Goal: Task Accomplishment & Management: Use online tool/utility

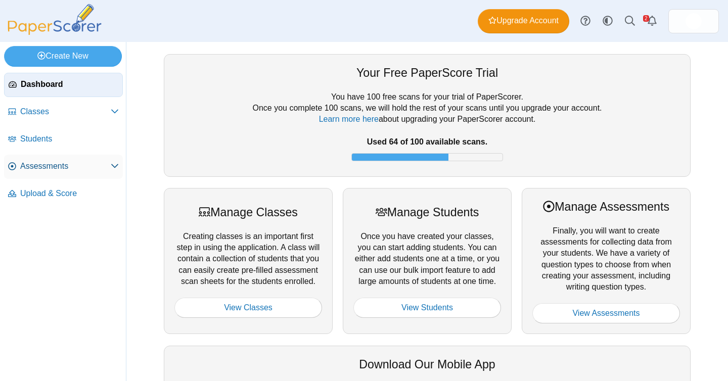
click at [55, 162] on span "Assessments" at bounding box center [65, 166] width 91 height 11
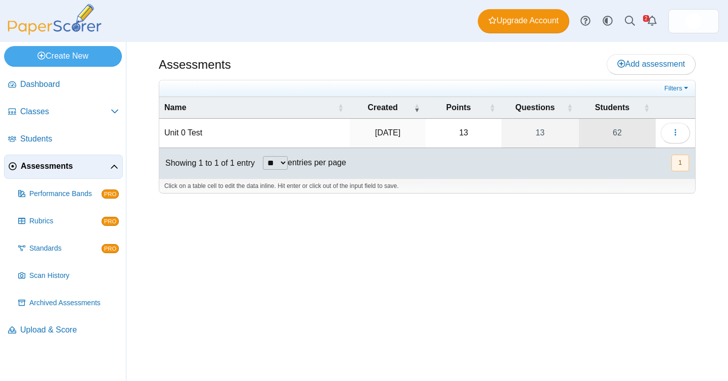
click at [616, 126] on link "62" at bounding box center [617, 133] width 77 height 28
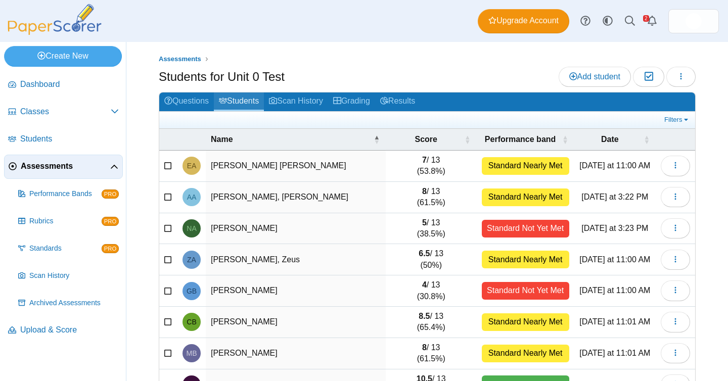
click at [248, 104] on link "Students" at bounding box center [239, 102] width 50 height 19
click at [686, 112] on div "Filters Show only: Loading…" at bounding box center [427, 120] width 536 height 17
click at [680, 118] on link "Filters" at bounding box center [677, 120] width 31 height 10
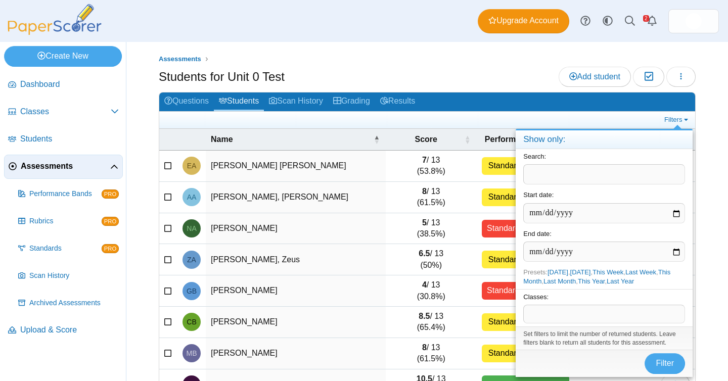
click at [568, 318] on span at bounding box center [604, 314] width 161 height 17
click at [669, 364] on span "Filter" at bounding box center [665, 363] width 18 height 9
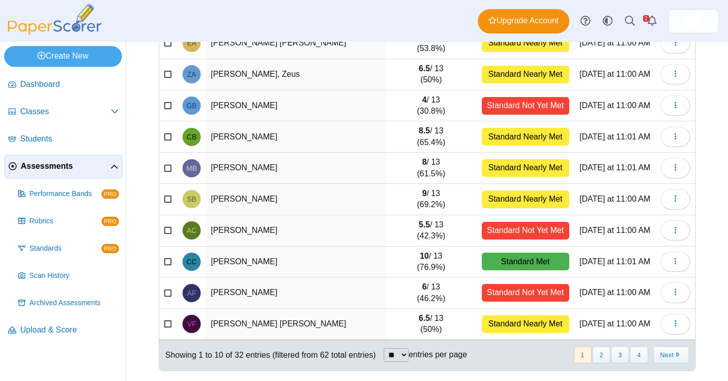
scroll to position [124, 0]
click at [402, 362] on select "** ** ** ***" at bounding box center [396, 356] width 25 height 14
select select "**"
click at [385, 349] on select "** ** ** ***" at bounding box center [396, 356] width 25 height 14
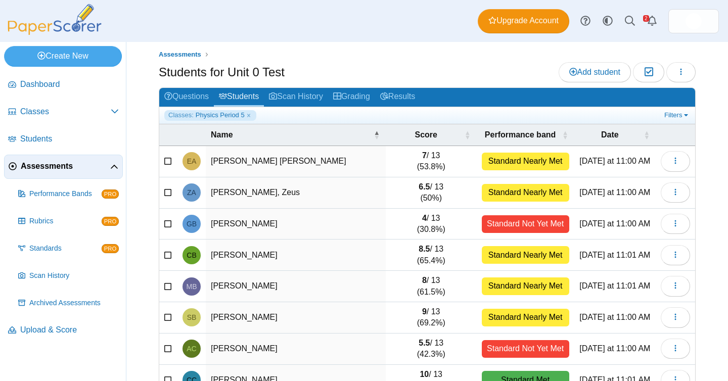
scroll to position [0, 0]
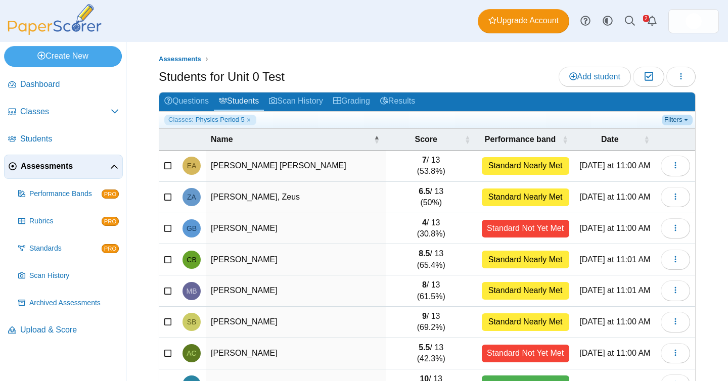
click at [680, 116] on link "Filters" at bounding box center [677, 120] width 31 height 10
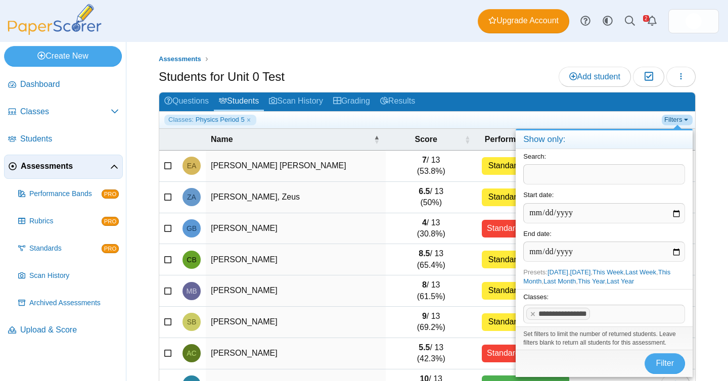
click at [680, 116] on link "Filters" at bounding box center [677, 120] width 31 height 10
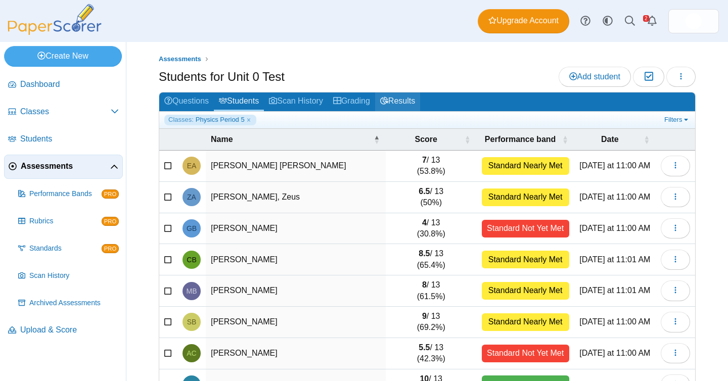
click at [405, 103] on link "Results" at bounding box center [397, 102] width 45 height 19
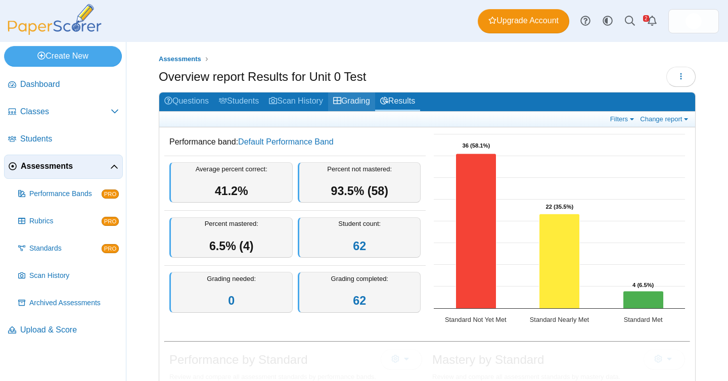
click at [363, 96] on link "Grading" at bounding box center [351, 102] width 47 height 19
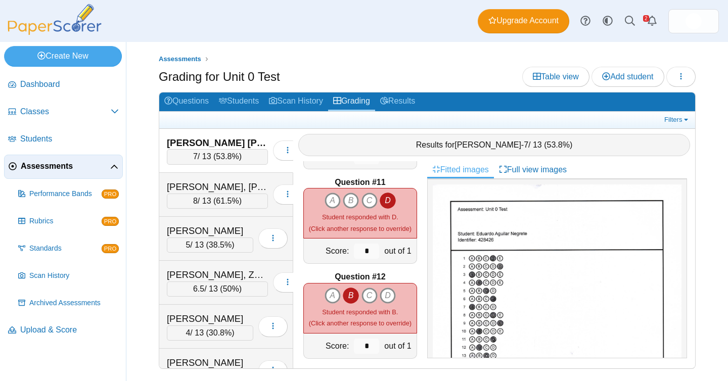
scroll to position [943, 0]
click at [222, 142] on div "Aguilar Negrete, Eduardo" at bounding box center [217, 143] width 101 height 13
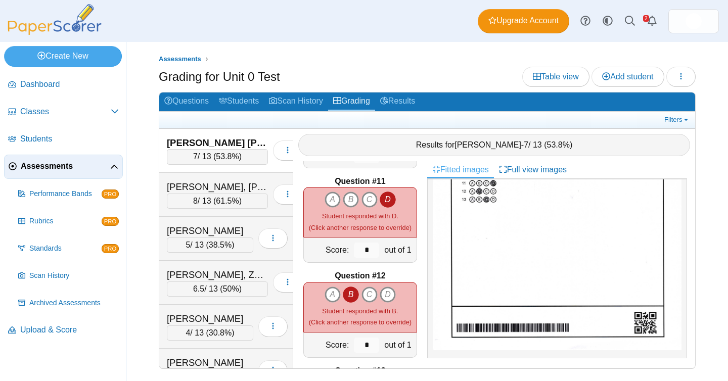
click at [505, 138] on div "Results for Eduardo Aguilar Negrete - 7 / 13 ( 53.8% )" at bounding box center [494, 145] width 392 height 22
click at [504, 142] on span "Eduardo Aguilar Negrete" at bounding box center [488, 145] width 67 height 9
click at [284, 150] on icon "button" at bounding box center [288, 150] width 8 height 8
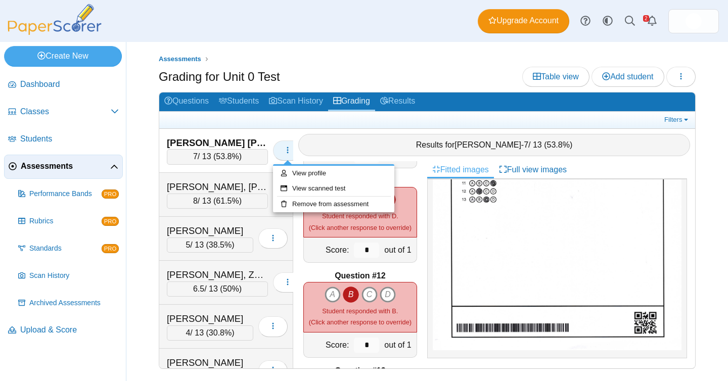
click at [284, 150] on icon "button" at bounding box center [288, 150] width 8 height 8
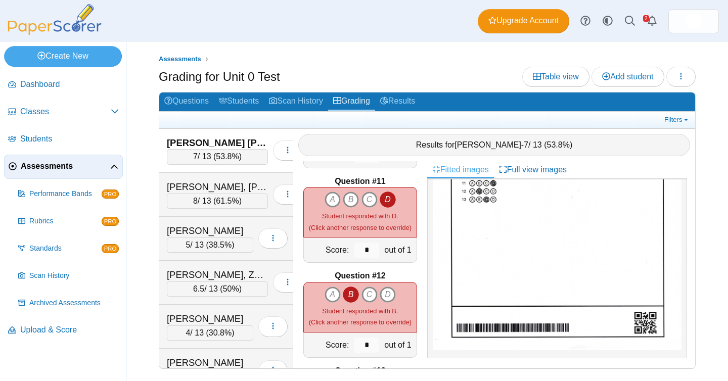
click at [211, 137] on div "[PERSON_NAME] [PERSON_NAME]" at bounding box center [217, 143] width 101 height 13
click at [211, 137] on div "Aguilar Negrete, Eduardo" at bounding box center [217, 143] width 101 height 13
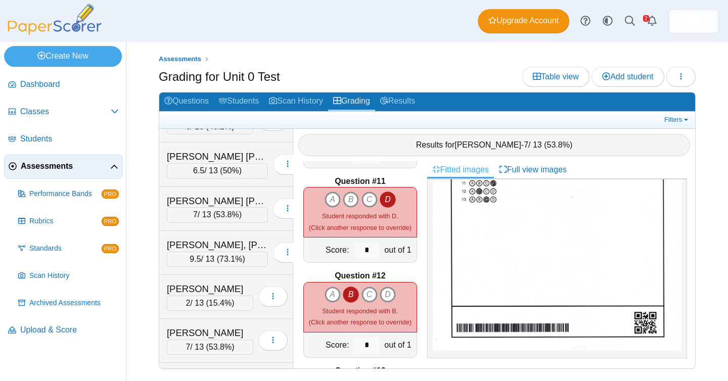
scroll to position [804, 0]
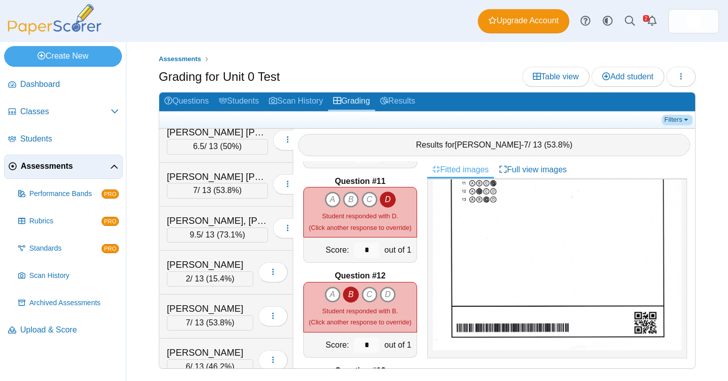
click at [675, 121] on link "Filters" at bounding box center [677, 120] width 31 height 10
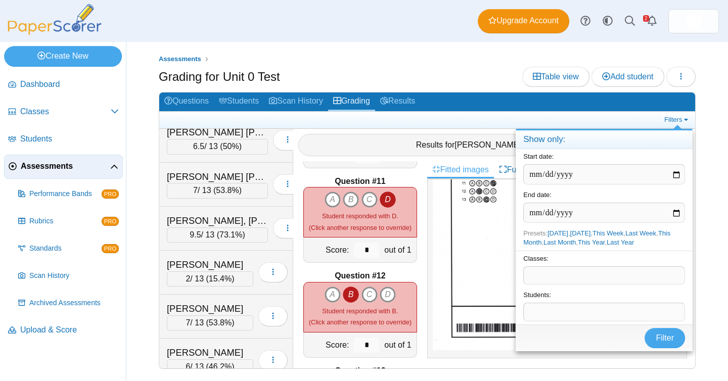
click at [620, 276] on span at bounding box center [604, 275] width 161 height 17
click at [615, 272] on span at bounding box center [604, 275] width 161 height 17
click at [663, 335] on span "Filter" at bounding box center [665, 338] width 18 height 9
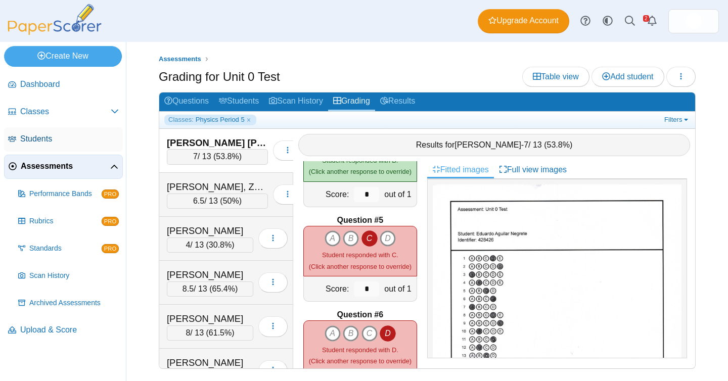
click at [85, 139] on span "Students" at bounding box center [69, 139] width 99 height 11
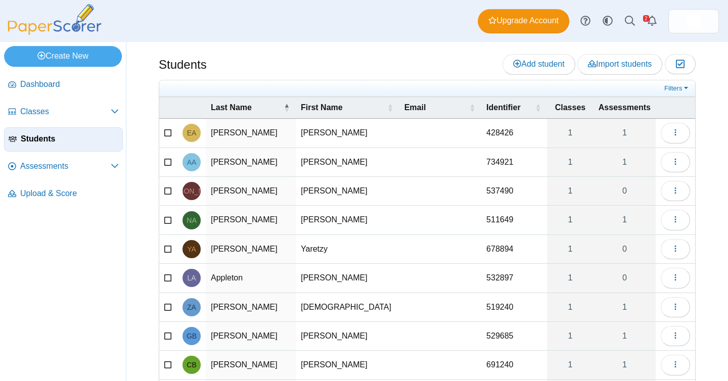
scroll to position [84, 0]
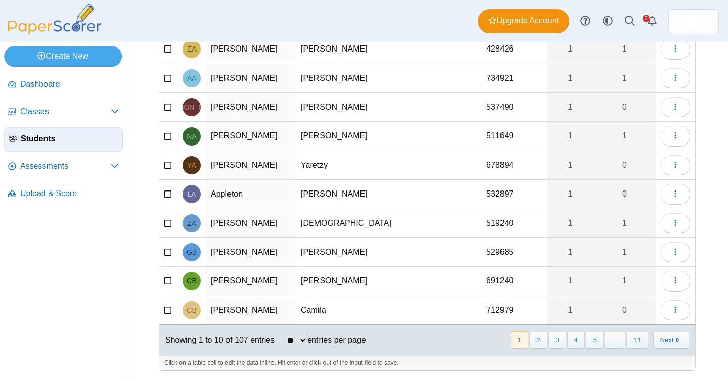
click at [308, 341] on select "** ** ** ***" at bounding box center [295, 341] width 25 height 14
select select "***"
click at [284, 334] on select "** ** ** ***" at bounding box center [295, 341] width 25 height 14
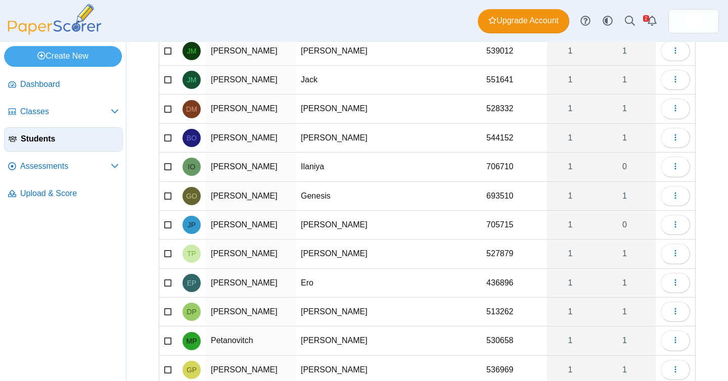
scroll to position [1913, 0]
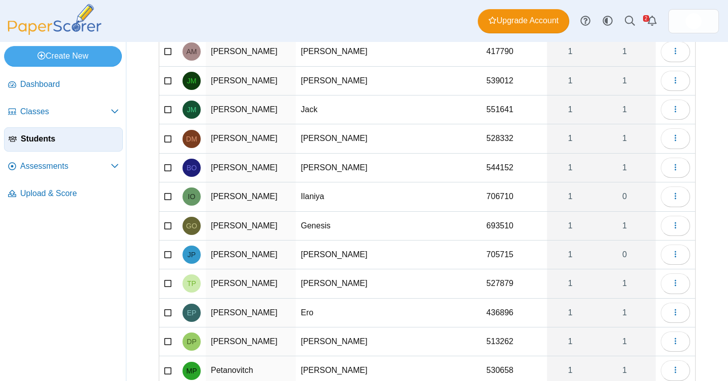
click at [310, 200] on td "Ilaniya" at bounding box center [348, 197] width 104 height 29
click at [221, 190] on td "Ocasio" at bounding box center [251, 197] width 90 height 29
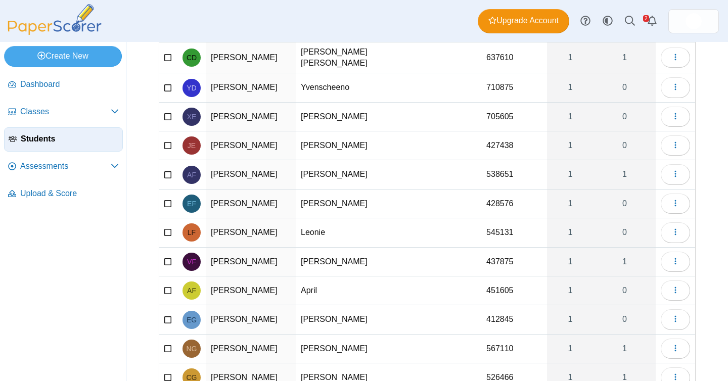
scroll to position [782, 0]
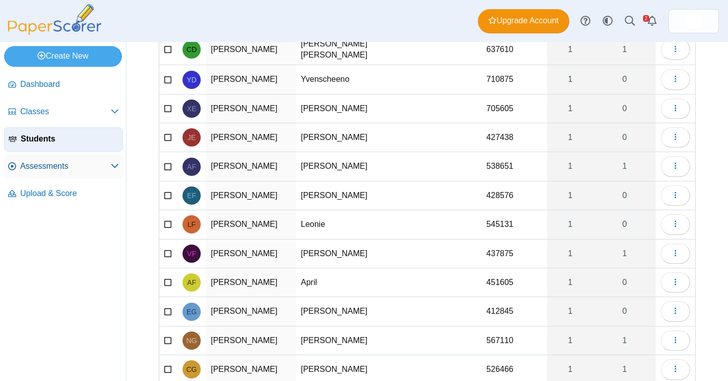
click at [89, 171] on span "Assessments" at bounding box center [65, 166] width 91 height 11
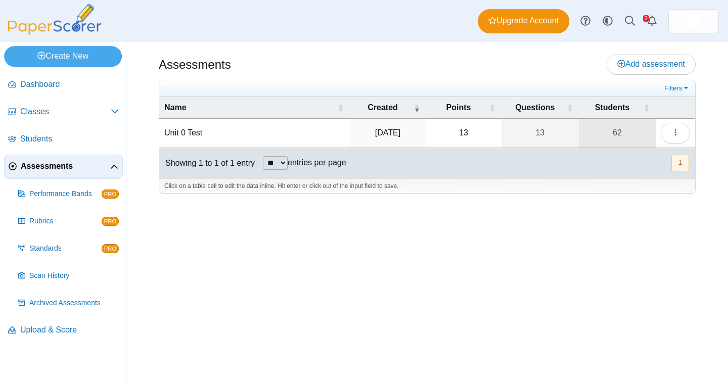
click at [621, 131] on link "62" at bounding box center [617, 133] width 77 height 28
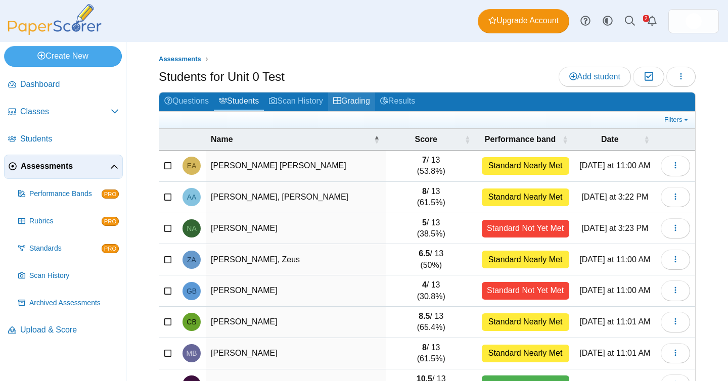
click at [375, 96] on link "Grading" at bounding box center [351, 102] width 47 height 19
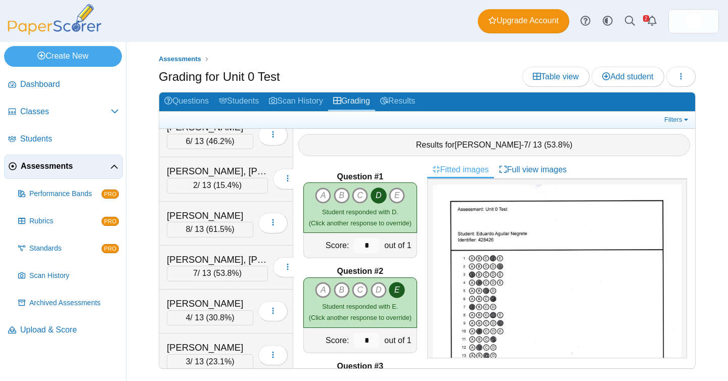
scroll to position [1077, 0]
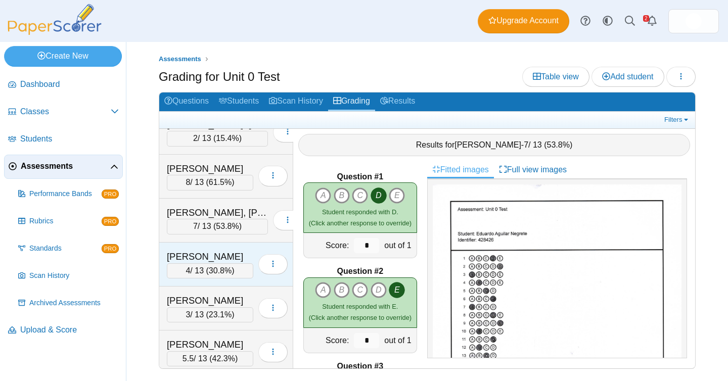
click at [225, 261] on div "[PERSON_NAME]" at bounding box center [210, 256] width 87 height 13
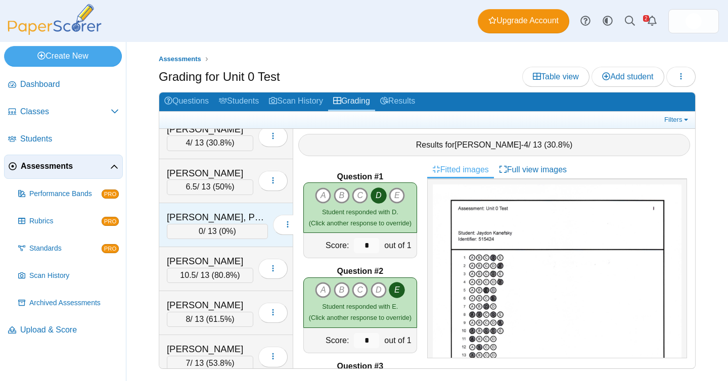
scroll to position [1975, 0]
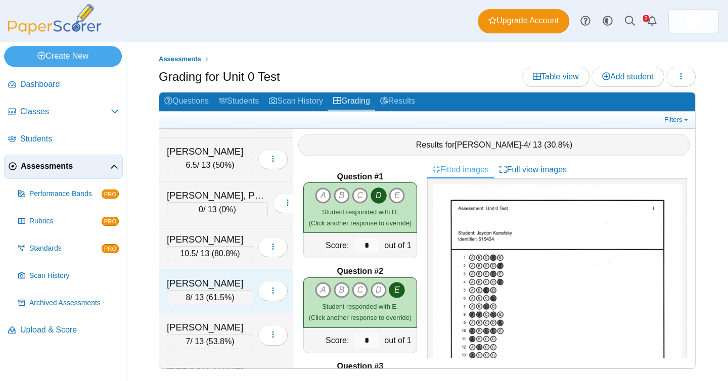
click at [232, 306] on div "Ricardo, Adriel 8 / 13 ( 61.5% ) Loading…" at bounding box center [226, 292] width 134 height 44
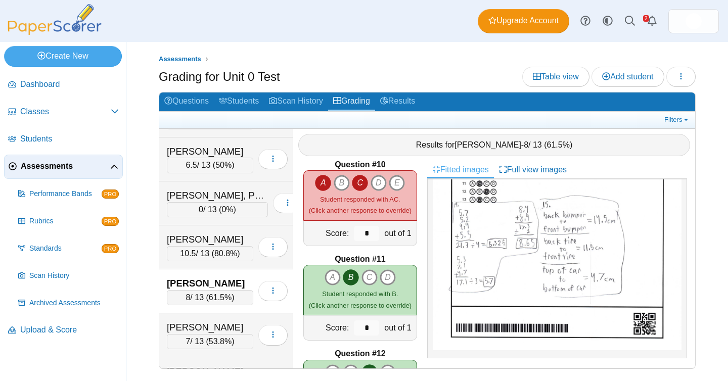
scroll to position [864, 0]
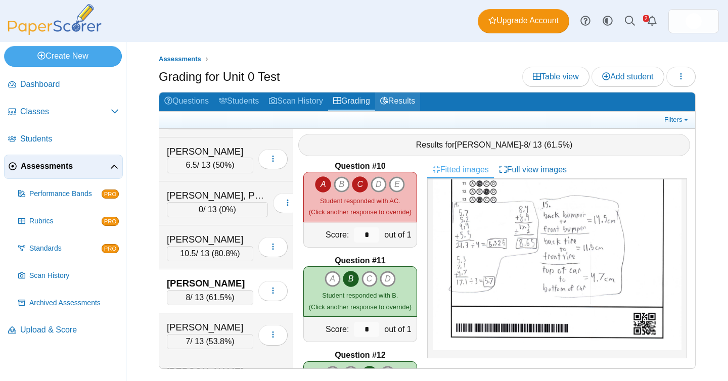
click at [403, 100] on link "Results" at bounding box center [397, 102] width 45 height 19
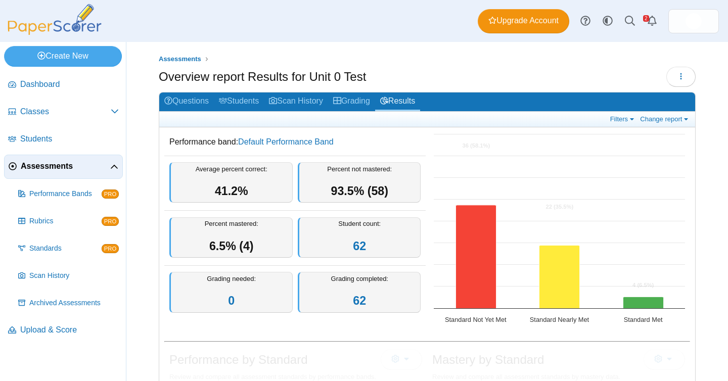
click at [242, 100] on link "Students" at bounding box center [239, 102] width 50 height 19
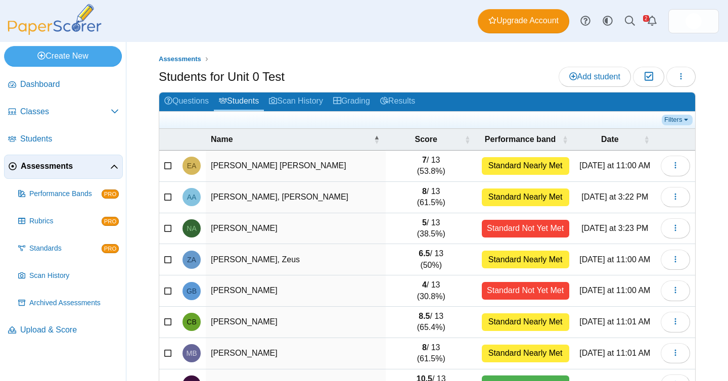
click at [680, 117] on link "Filters" at bounding box center [677, 120] width 31 height 10
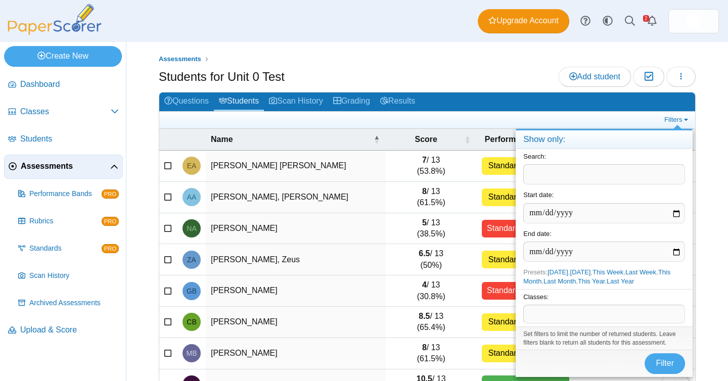
click at [639, 306] on span at bounding box center [604, 314] width 161 height 17
click at [665, 365] on span "Filter" at bounding box center [665, 363] width 18 height 9
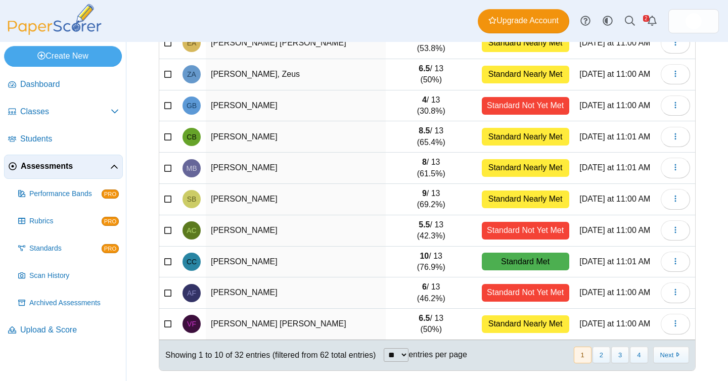
scroll to position [125, 0]
click at [402, 355] on select "** ** ** ***" at bounding box center [396, 356] width 25 height 14
select select "**"
click at [385, 349] on select "** ** ** ***" at bounding box center [396, 356] width 25 height 14
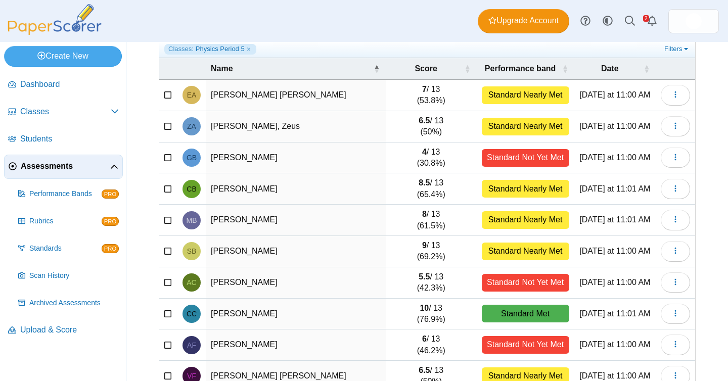
scroll to position [0, 0]
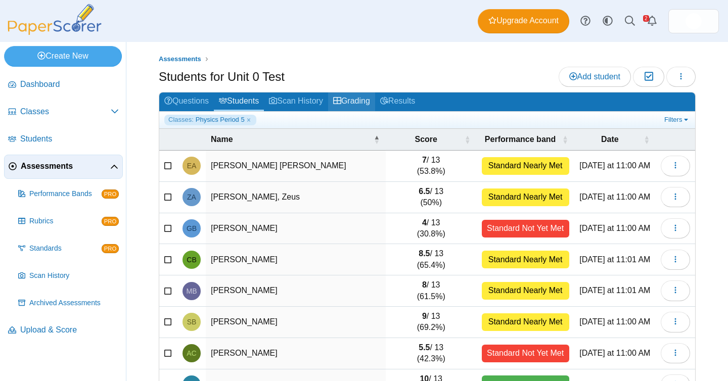
click at [371, 103] on link "Grading" at bounding box center [351, 102] width 47 height 19
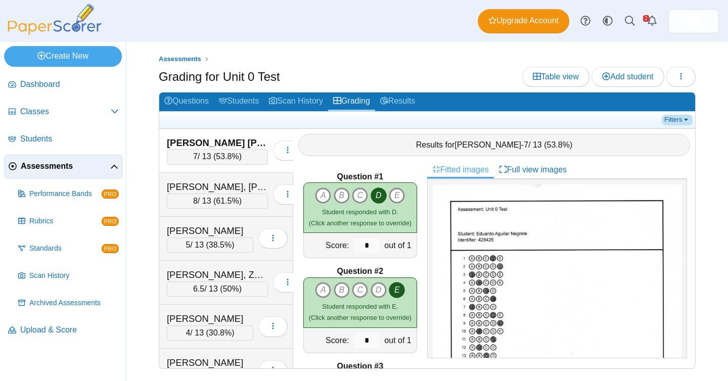
click at [682, 119] on link "Filters" at bounding box center [677, 120] width 31 height 10
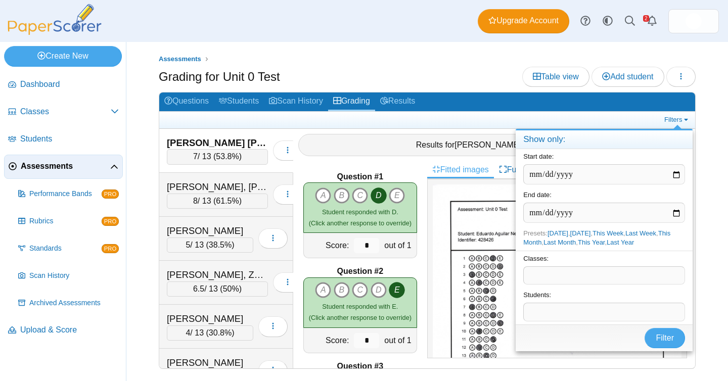
click at [644, 304] on span at bounding box center [604, 312] width 161 height 17
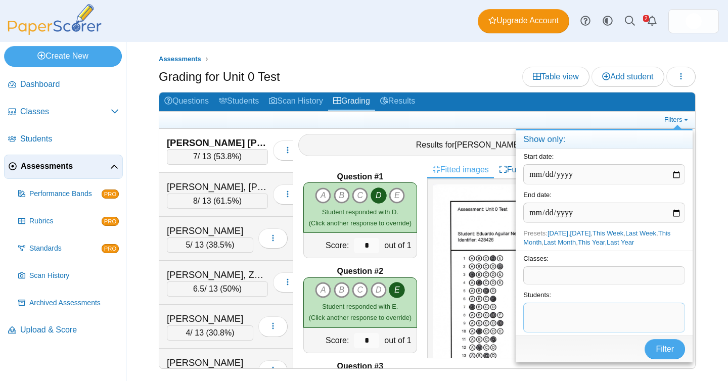
click at [590, 271] on span at bounding box center [604, 275] width 161 height 17
click at [663, 350] on span "Filter" at bounding box center [665, 349] width 18 height 9
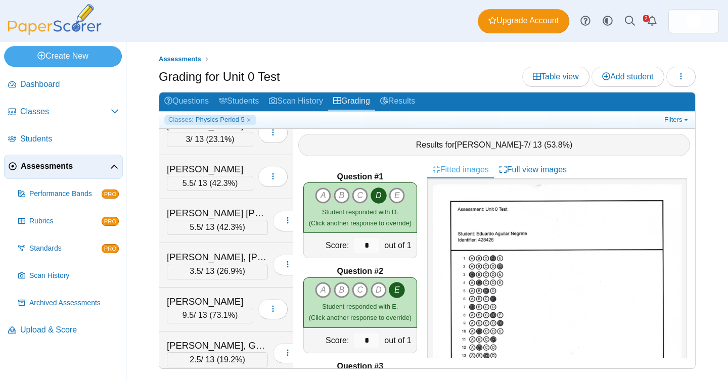
scroll to position [691, 0]
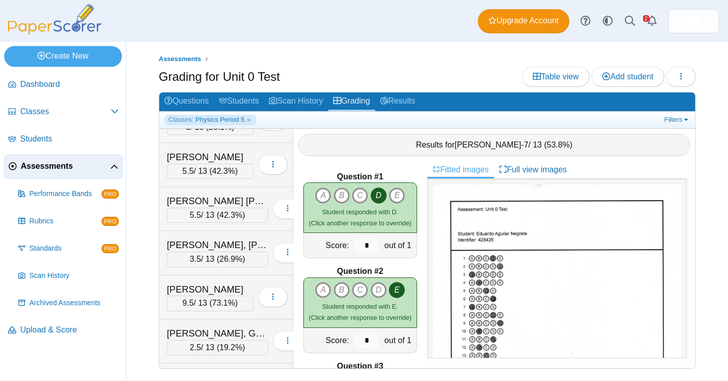
click at [232, 255] on span "26.9%" at bounding box center [231, 259] width 23 height 9
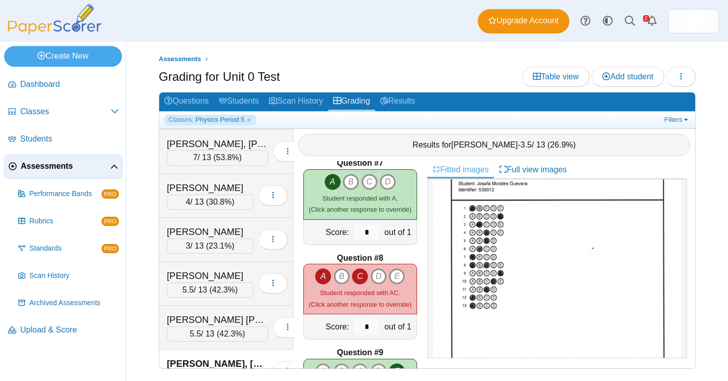
scroll to position [571, 0]
click at [225, 247] on span "23.1%" at bounding box center [220, 247] width 23 height 9
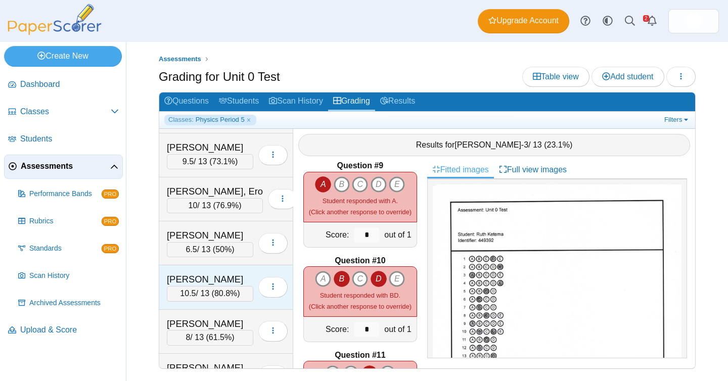
scroll to position [926, 0]
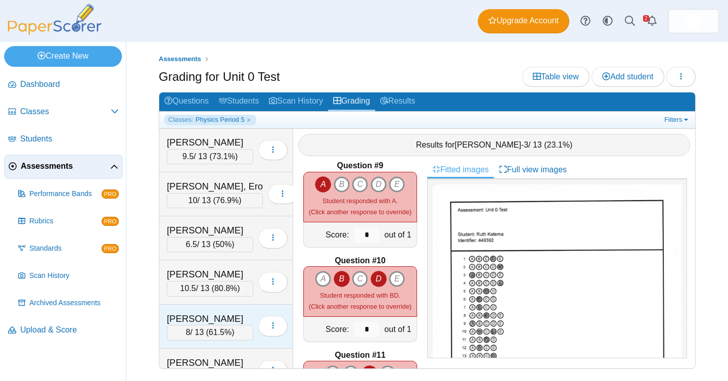
click at [226, 328] on span "61.5%" at bounding box center [220, 332] width 23 height 9
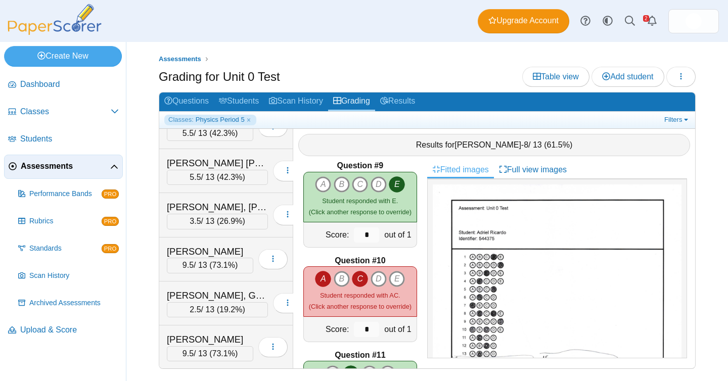
scroll to position [718, 0]
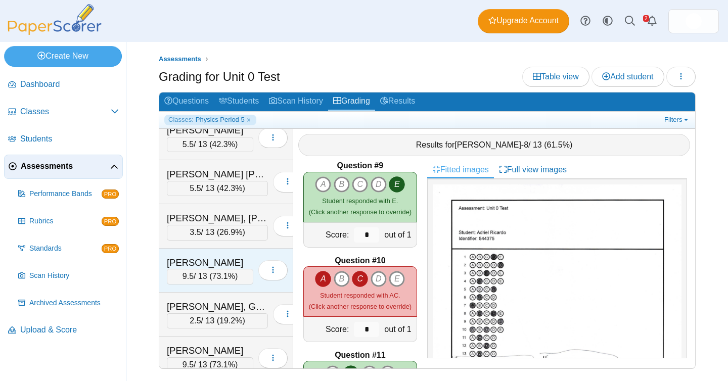
click at [218, 279] on span "73.1%" at bounding box center [223, 276] width 23 height 9
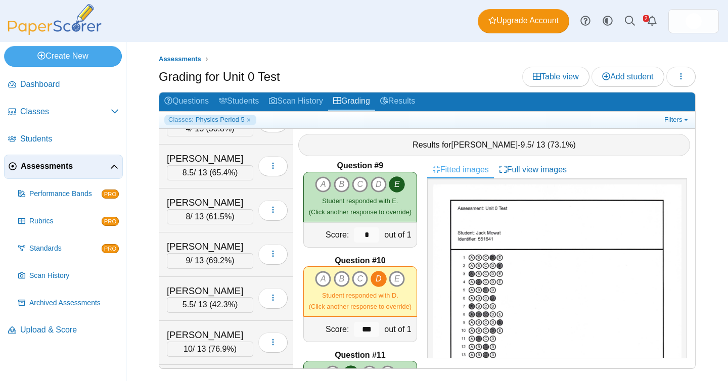
scroll to position [114, 0]
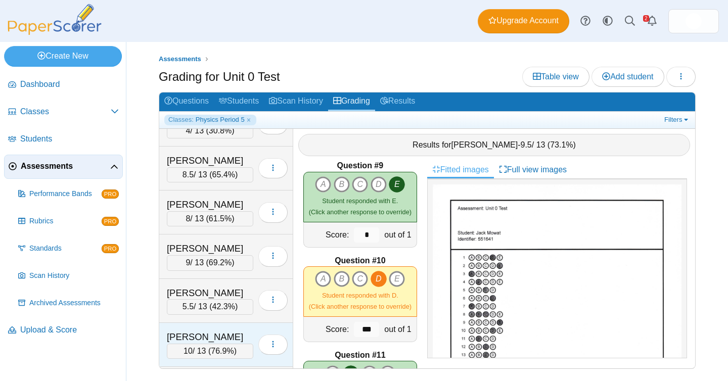
click at [245, 353] on div "10 / 13 ( 76.9% )" at bounding box center [210, 351] width 87 height 15
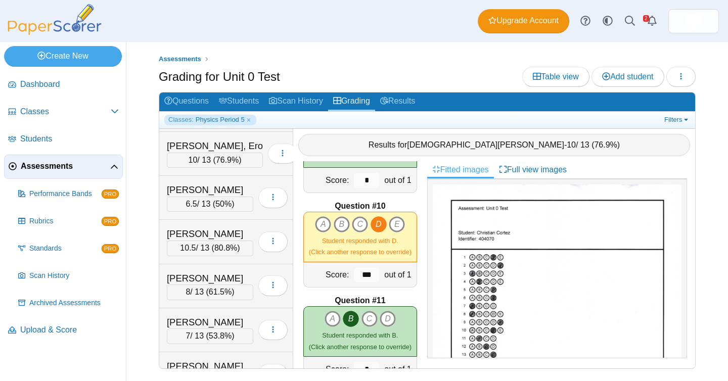
scroll to position [980, 0]
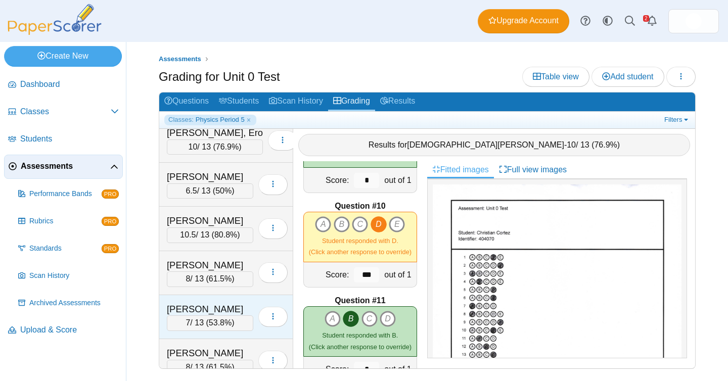
click at [216, 314] on div "Rodriguez, Elizabeth" at bounding box center [210, 309] width 87 height 13
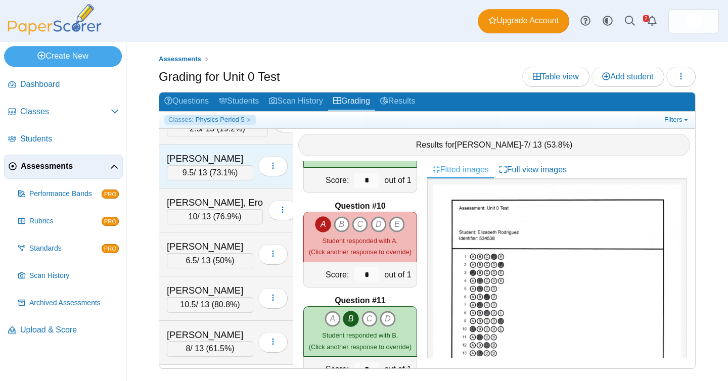
scroll to position [891, 0]
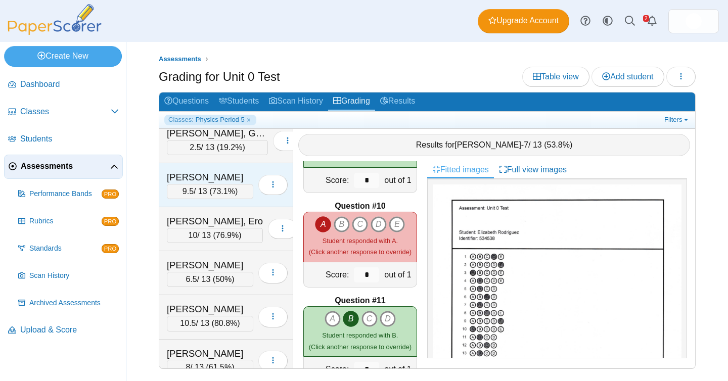
click at [211, 202] on div "Pearson, Tyler 9.5 / 13 ( 73.1% ) Loading…" at bounding box center [226, 185] width 134 height 44
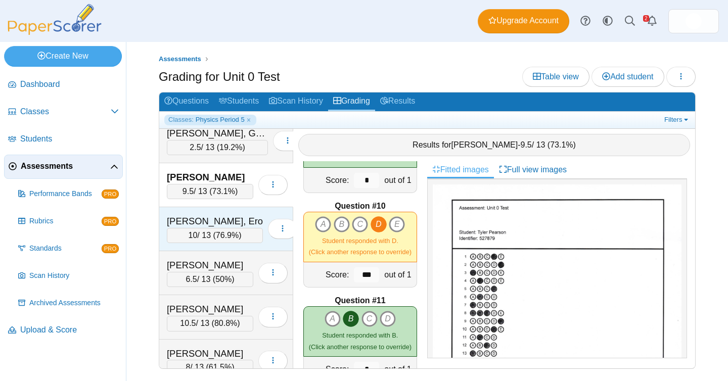
click at [211, 226] on div "Peretto, Ero" at bounding box center [215, 221] width 96 height 13
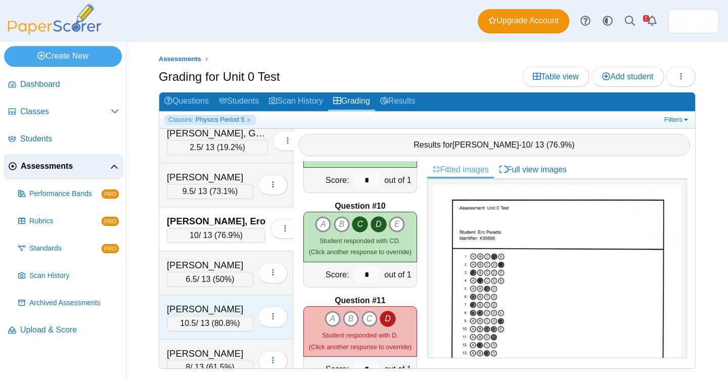
click at [222, 300] on div "Resendiz, Meredith 10.5 / 13 ( 80.8% ) Loading…" at bounding box center [226, 317] width 134 height 44
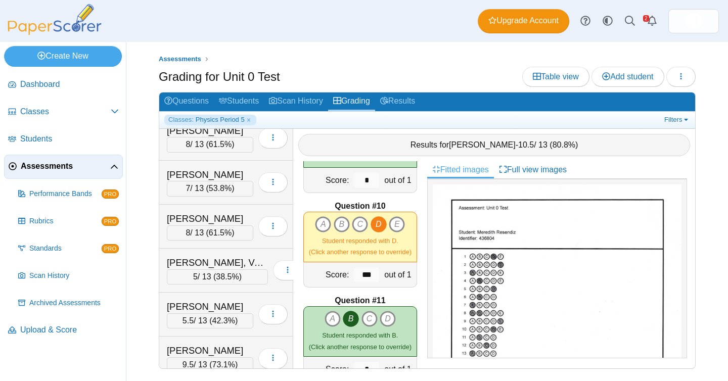
scroll to position [1170, 0]
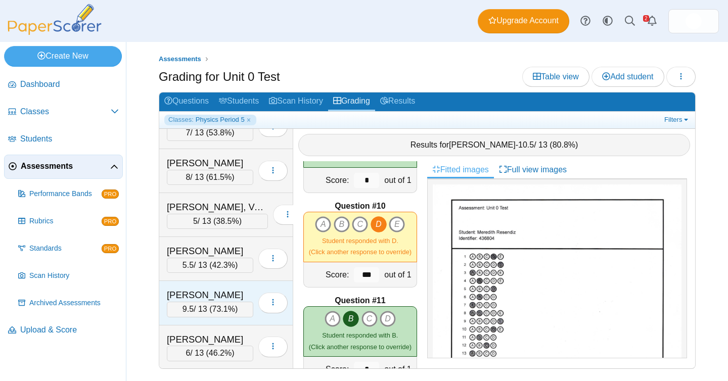
click at [240, 303] on div "9.5 / 13 ( 73.1% )" at bounding box center [210, 309] width 87 height 15
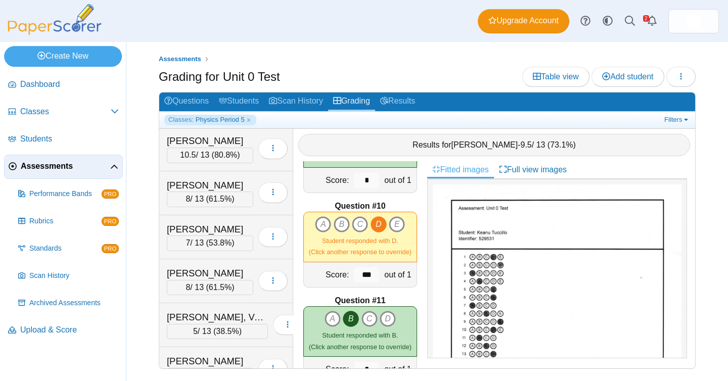
scroll to position [991, 0]
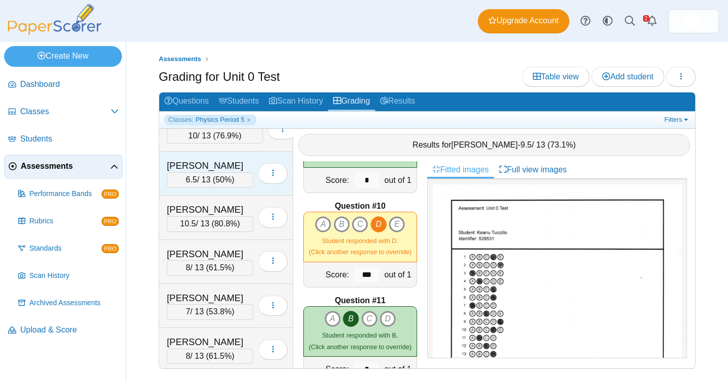
click at [232, 179] on span "50%" at bounding box center [224, 180] width 16 height 9
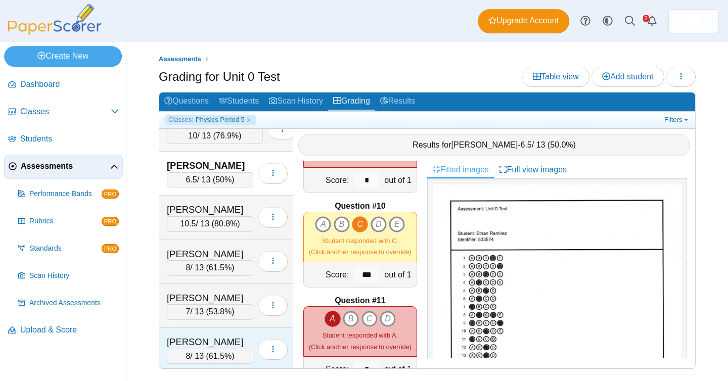
click at [226, 346] on div "Salgado, Isabella" at bounding box center [210, 342] width 87 height 13
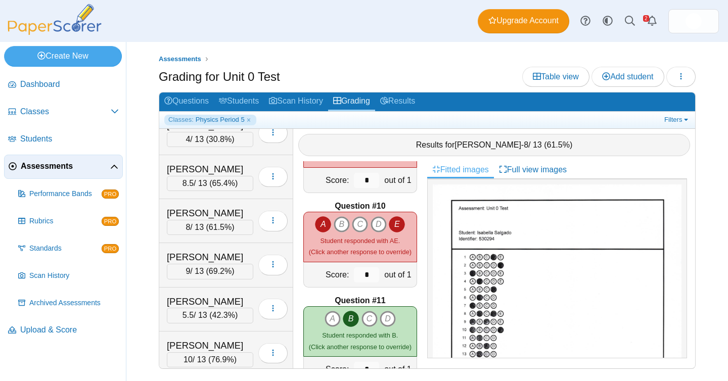
scroll to position [95, 0]
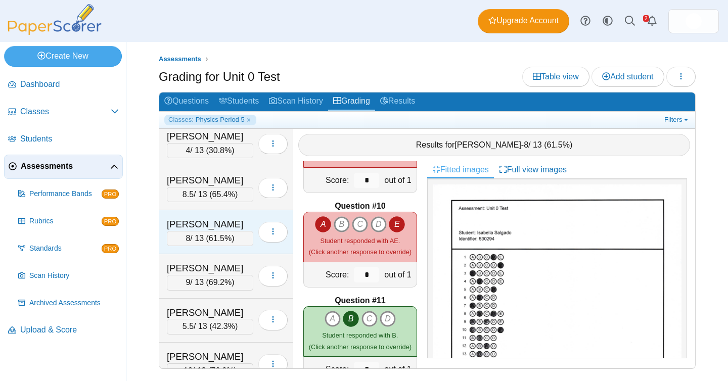
click at [223, 239] on span "61.5%" at bounding box center [220, 238] width 23 height 9
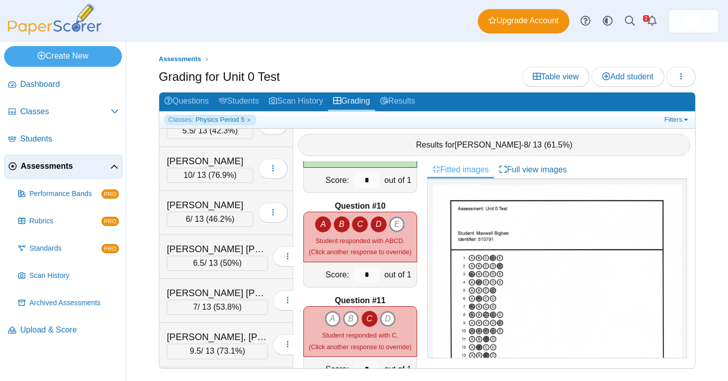
scroll to position [363, 0]
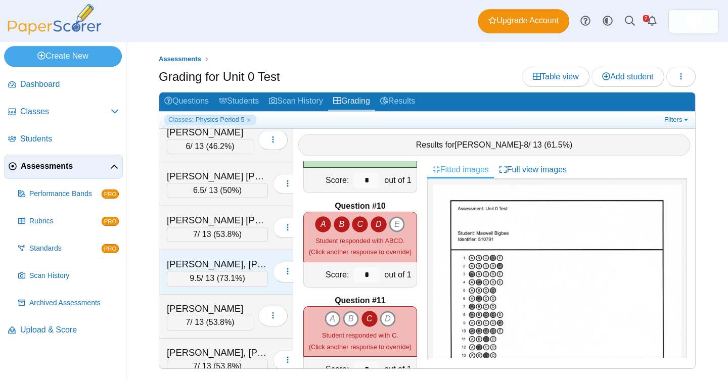
click at [223, 267] on div "Gardner, Connor" at bounding box center [217, 264] width 101 height 13
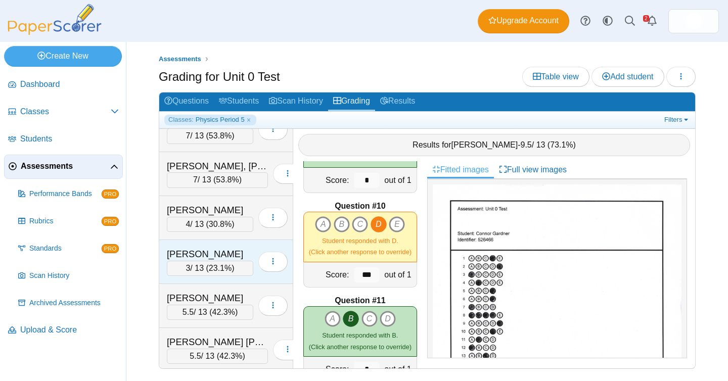
scroll to position [553, 0]
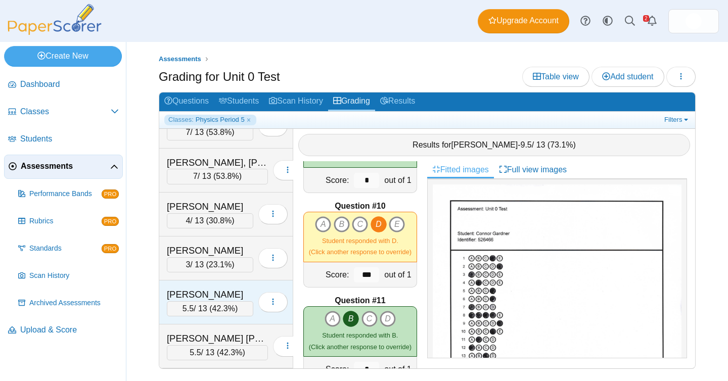
click at [208, 292] on div "Leal, Davian" at bounding box center [210, 294] width 87 height 13
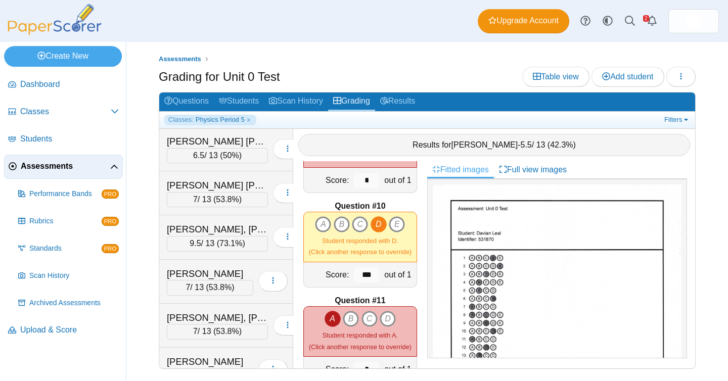
scroll to position [391, 0]
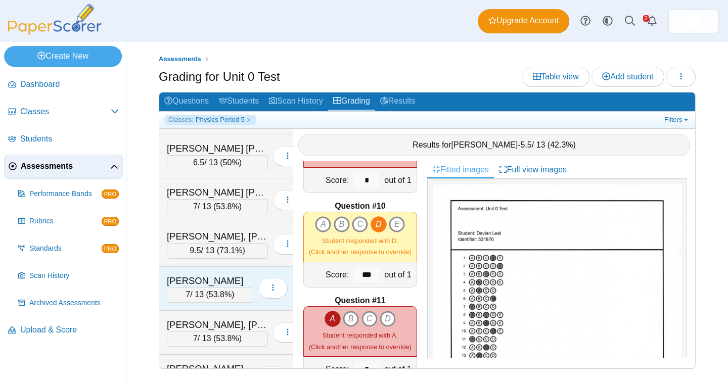
click at [222, 287] on div "7 / 13 ( 53.8% )" at bounding box center [210, 294] width 87 height 15
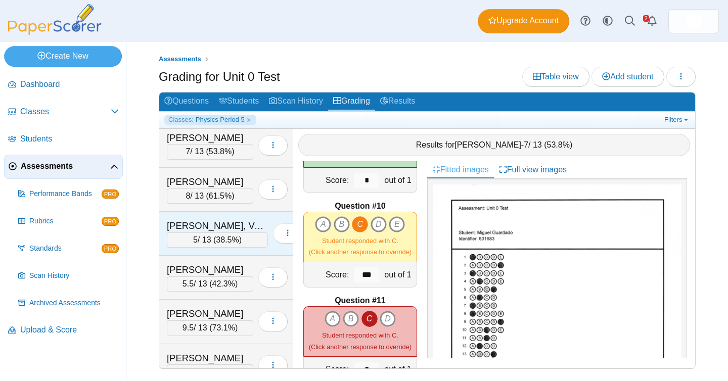
scroll to position [1151, 0]
click at [241, 226] on div "Tenorio Lepe, Venus" at bounding box center [217, 226] width 101 height 13
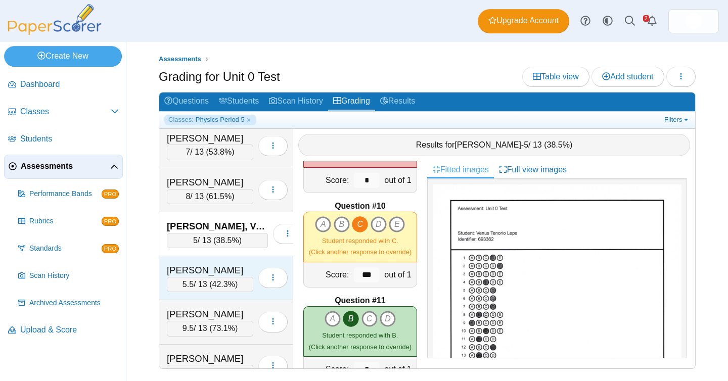
click at [219, 276] on div "Torres, Ximena" at bounding box center [210, 270] width 87 height 13
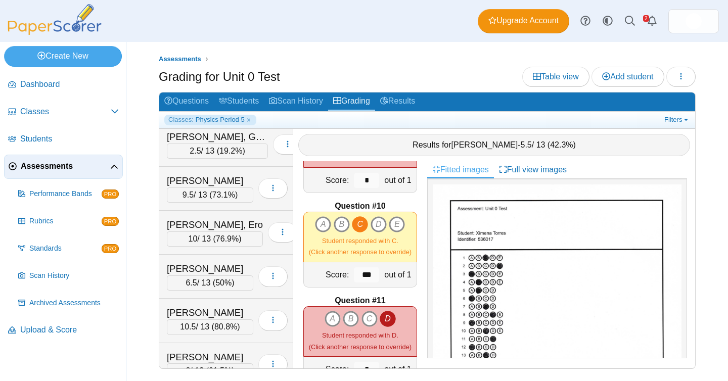
scroll to position [816, 0]
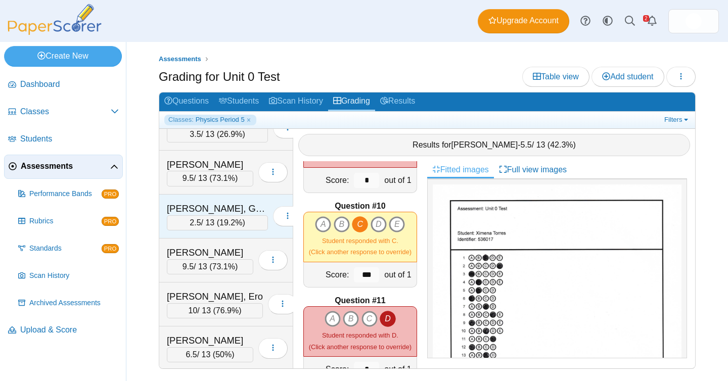
click at [224, 234] on div "Ortez Sarmiento, Genesis 2.5 / 13 ( 19.2% )" at bounding box center [226, 217] width 134 height 44
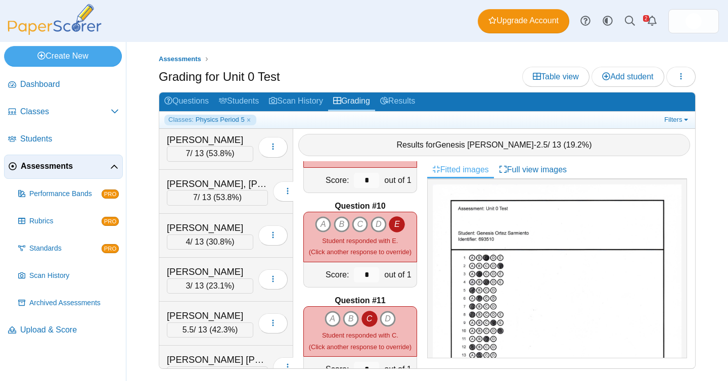
scroll to position [522, 0]
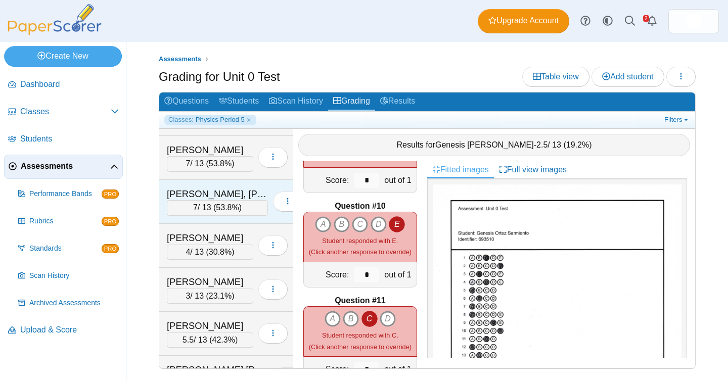
click at [232, 207] on span "53.8%" at bounding box center [227, 207] width 23 height 9
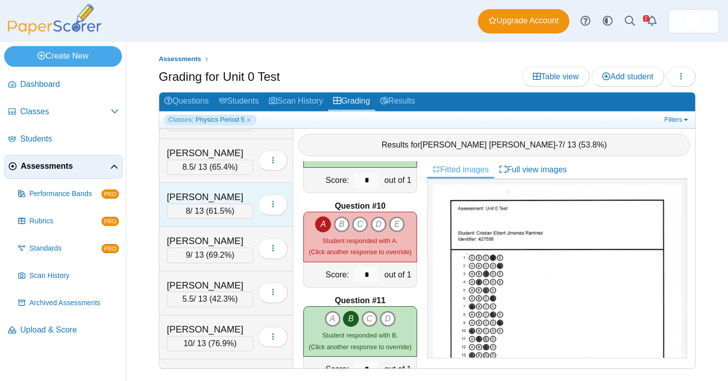
scroll to position [111, 0]
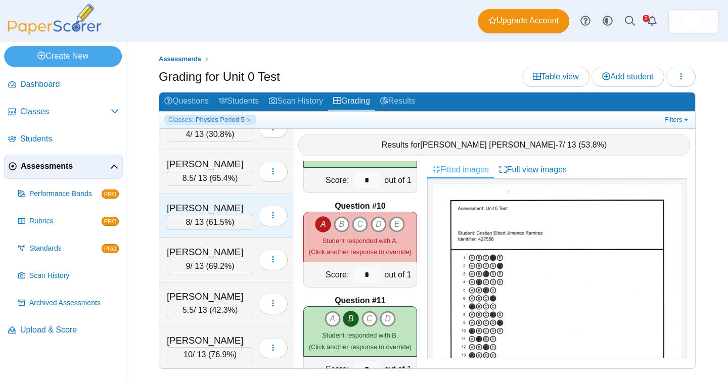
click at [234, 160] on div "Barnett, Celeste" at bounding box center [210, 164] width 87 height 13
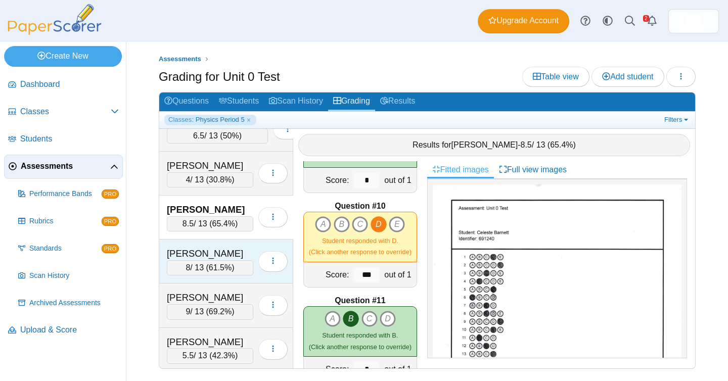
scroll to position [64, 0]
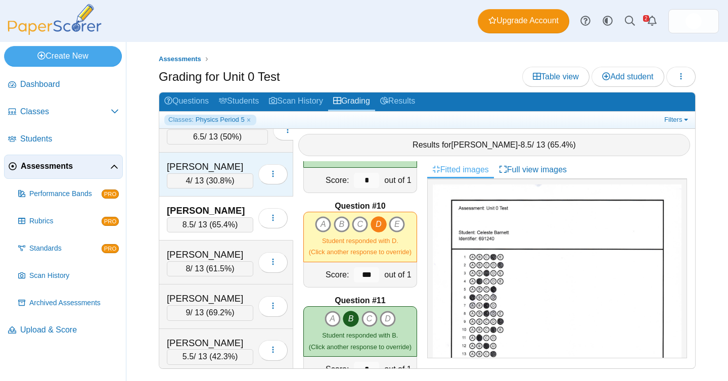
click at [230, 180] on span "30.8%" at bounding box center [220, 181] width 23 height 9
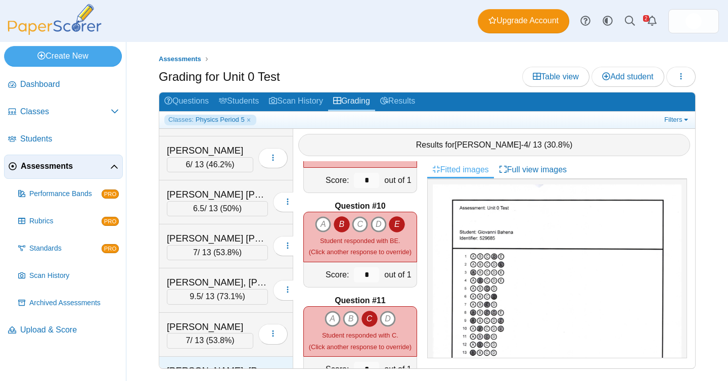
scroll to position [345, 0]
click at [243, 255] on div "7 / 13 ( 53.8% )" at bounding box center [217, 253] width 101 height 15
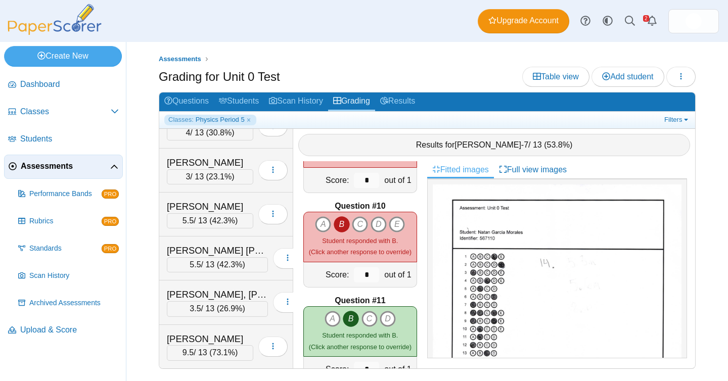
scroll to position [653, 0]
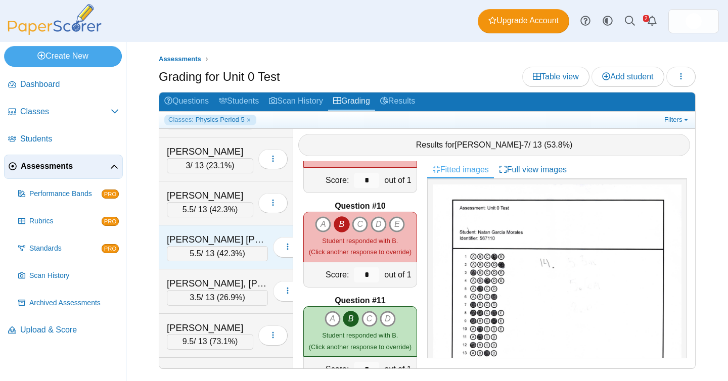
click at [242, 251] on span "42.3%" at bounding box center [231, 253] width 23 height 9
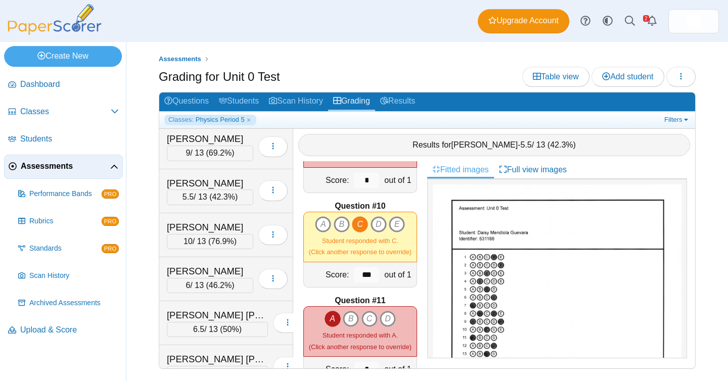
scroll to position [227, 0]
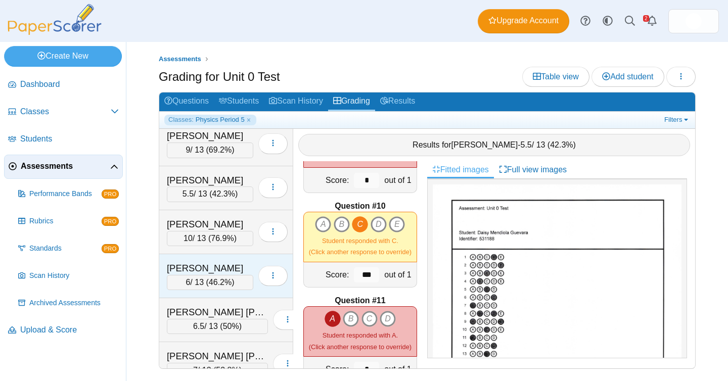
click at [221, 267] on div "Flores, Alan" at bounding box center [210, 268] width 87 height 13
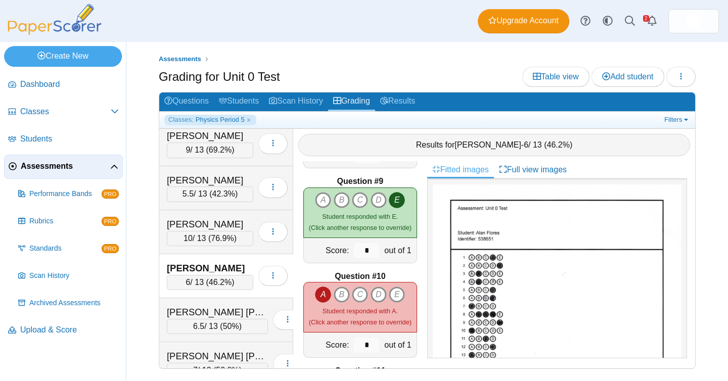
scroll to position [744, 0]
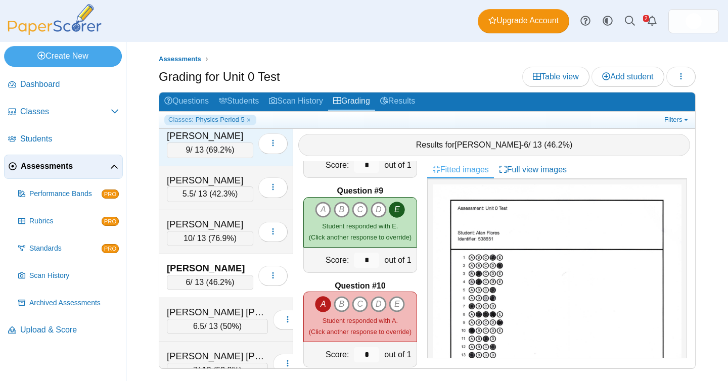
click at [241, 145] on div "9 / 13 ( 69.2% )" at bounding box center [210, 150] width 87 height 15
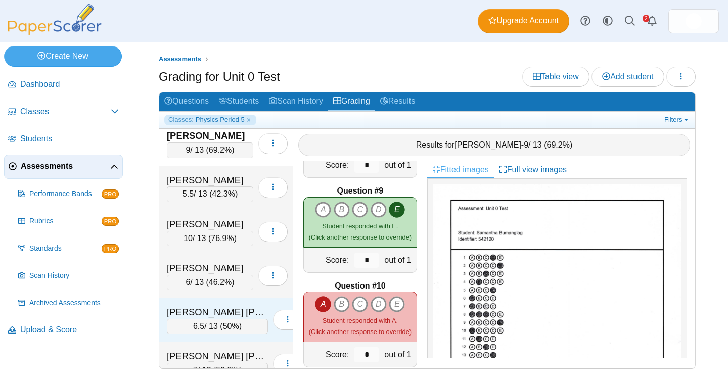
scroll to position [0, 0]
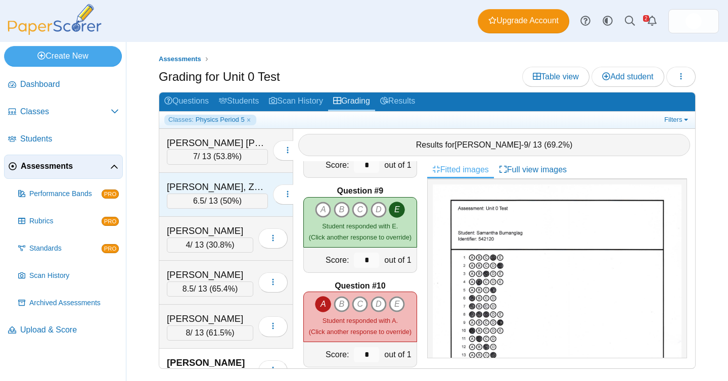
click at [236, 189] on div "Arrizon Carrillo, Zeus" at bounding box center [217, 187] width 101 height 13
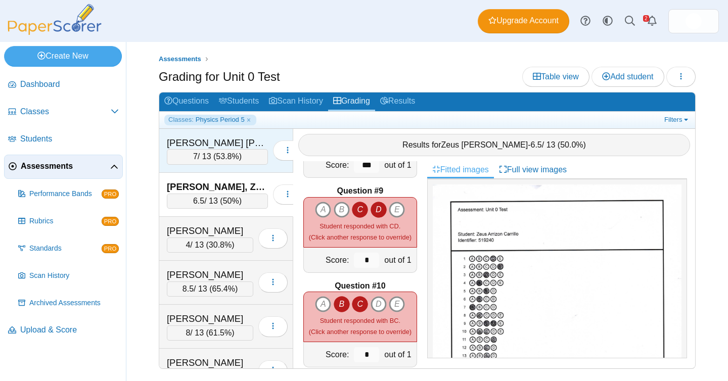
click at [233, 149] on div "Aguilar Negrete, Eduardo" at bounding box center [217, 143] width 101 height 13
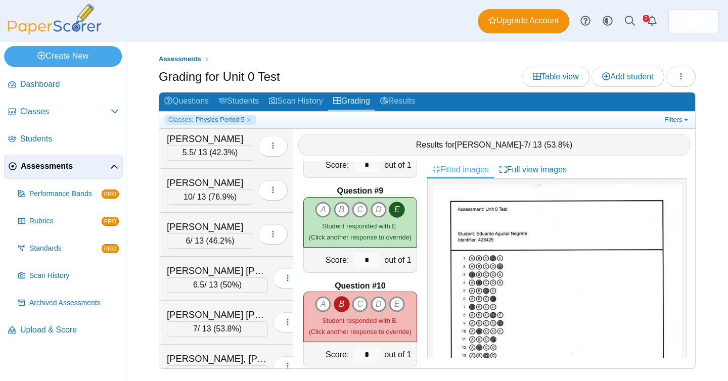
scroll to position [328, 0]
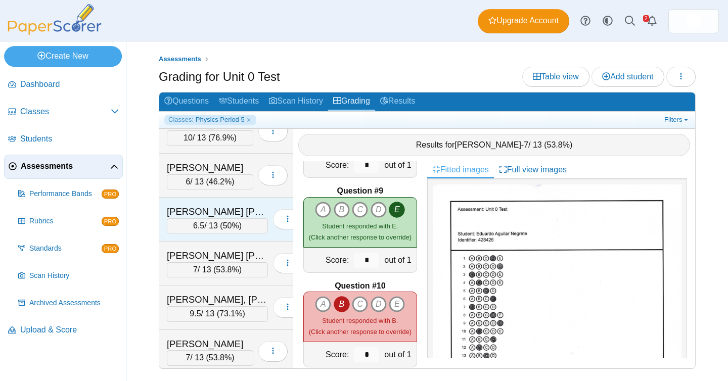
click at [207, 210] on div "Flores Maganda, Valeria" at bounding box center [217, 211] width 101 height 13
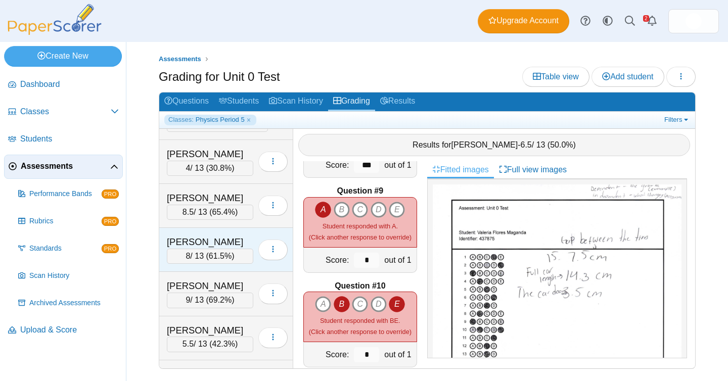
scroll to position [115, 0]
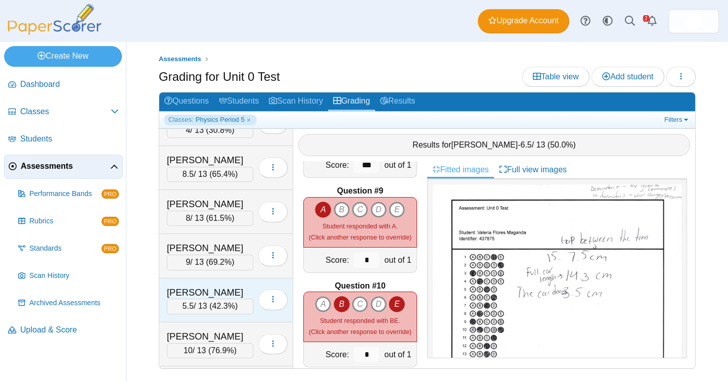
click at [230, 303] on span "42.3%" at bounding box center [223, 306] width 23 height 9
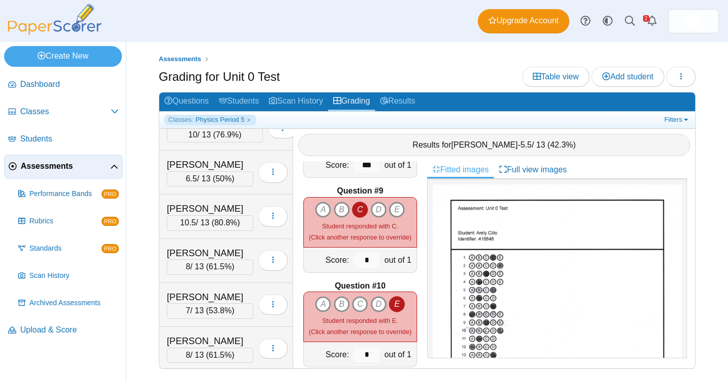
scroll to position [1170, 0]
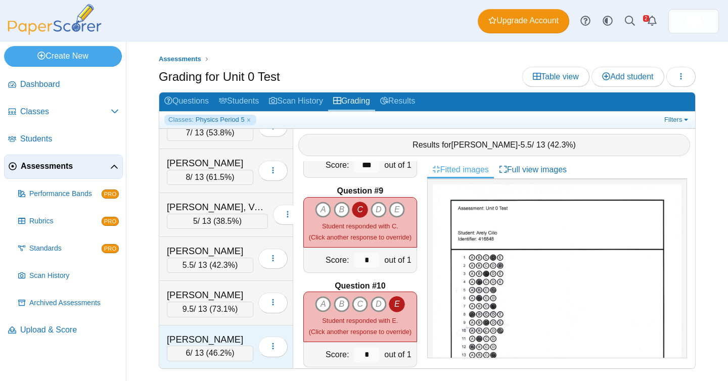
click at [248, 348] on div "6 / 13 ( 46.2% )" at bounding box center [210, 353] width 87 height 15
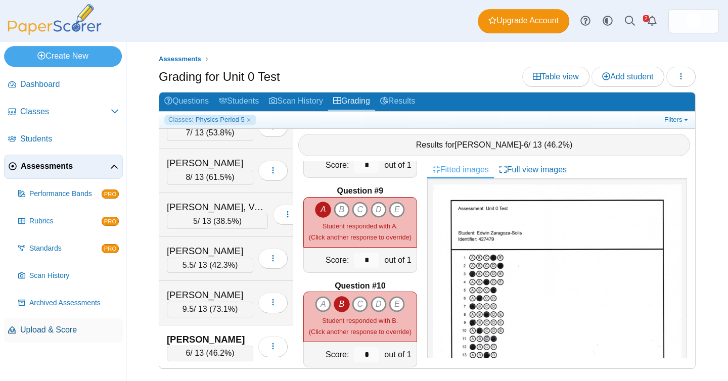
click at [54, 330] on span "Upload & Score" at bounding box center [69, 330] width 99 height 11
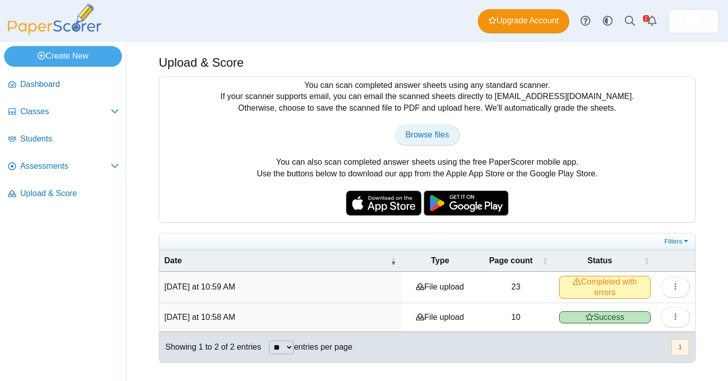
click at [421, 131] on span "Browse files" at bounding box center [428, 135] width 44 height 9
type input "**********"
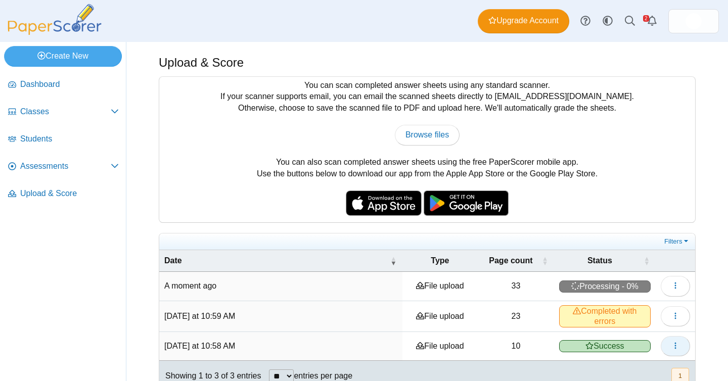
scroll to position [20, 0]
